Goal: Navigation & Orientation: Find specific page/section

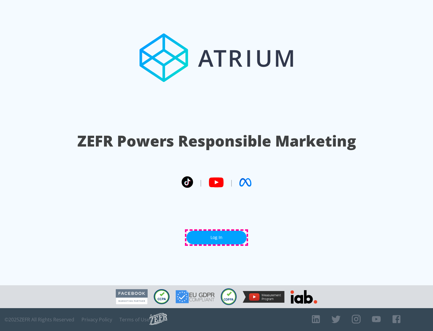
click at [216, 237] on link "Log In" at bounding box center [216, 237] width 60 height 14
